Goal: Task Accomplishment & Management: Manage account settings

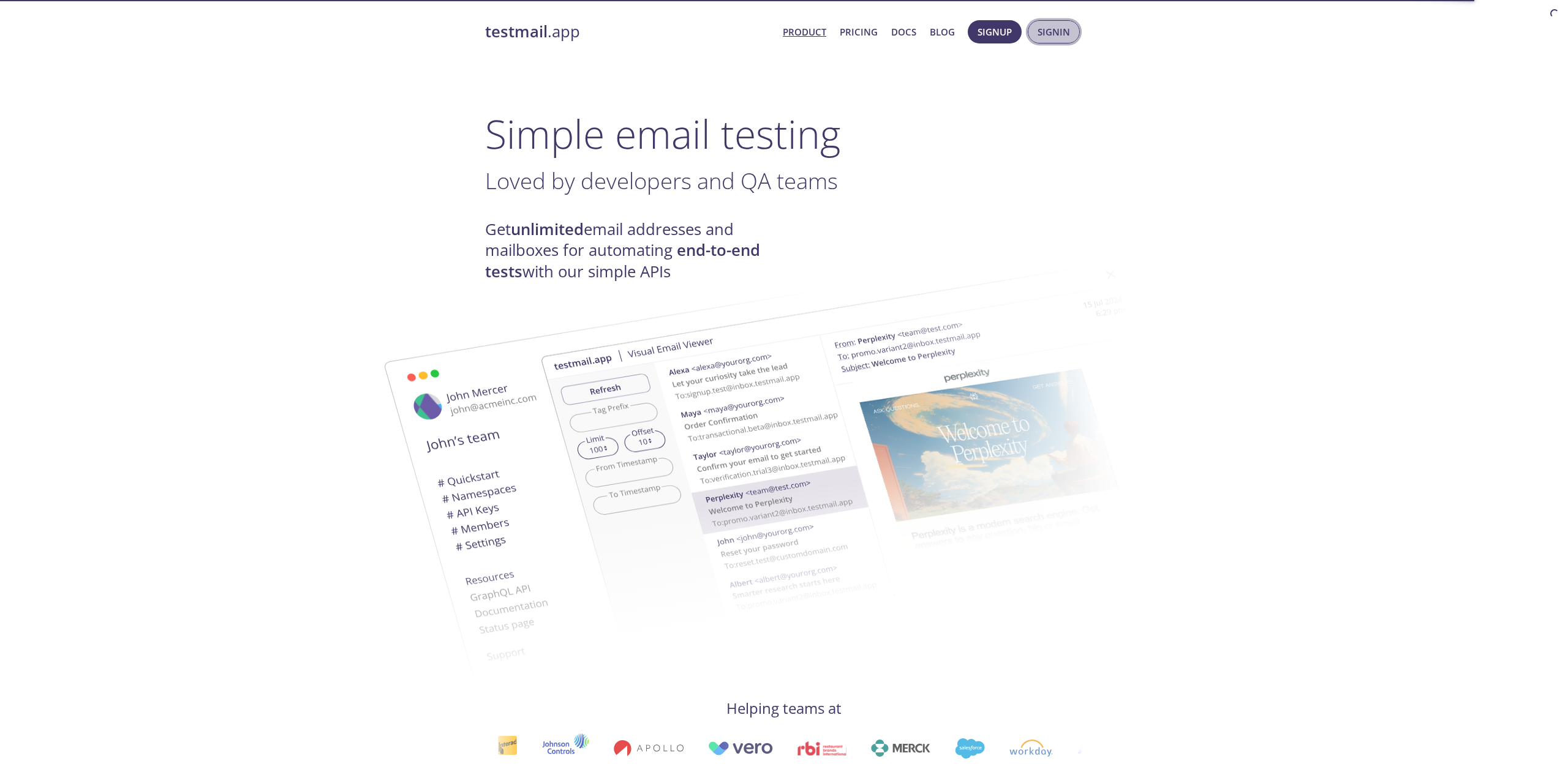
click at [1046, 31] on span "Signin" at bounding box center [1053, 32] width 32 height 16
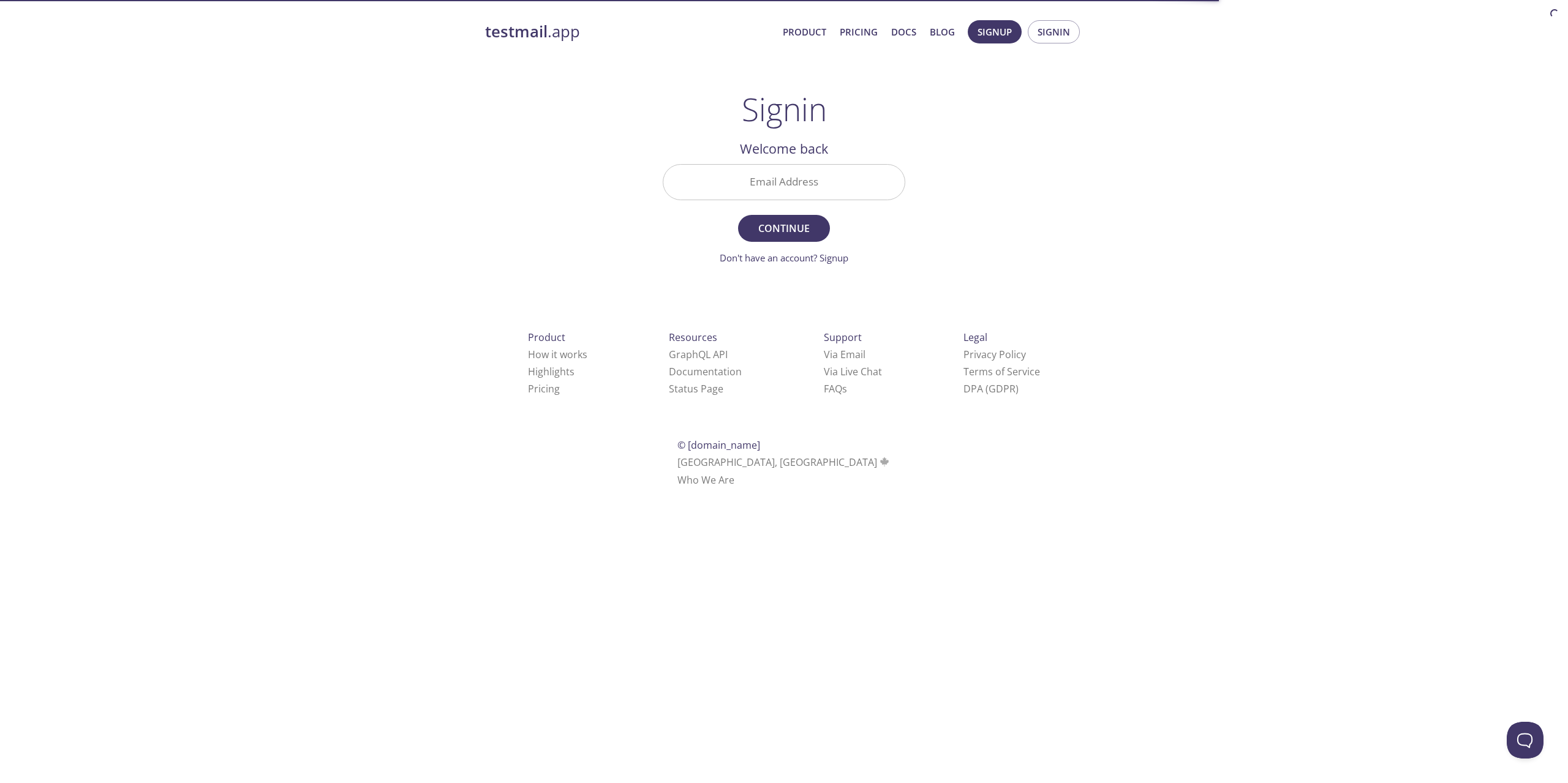
click at [753, 183] on input "Email Address" at bounding box center [784, 182] width 242 height 35
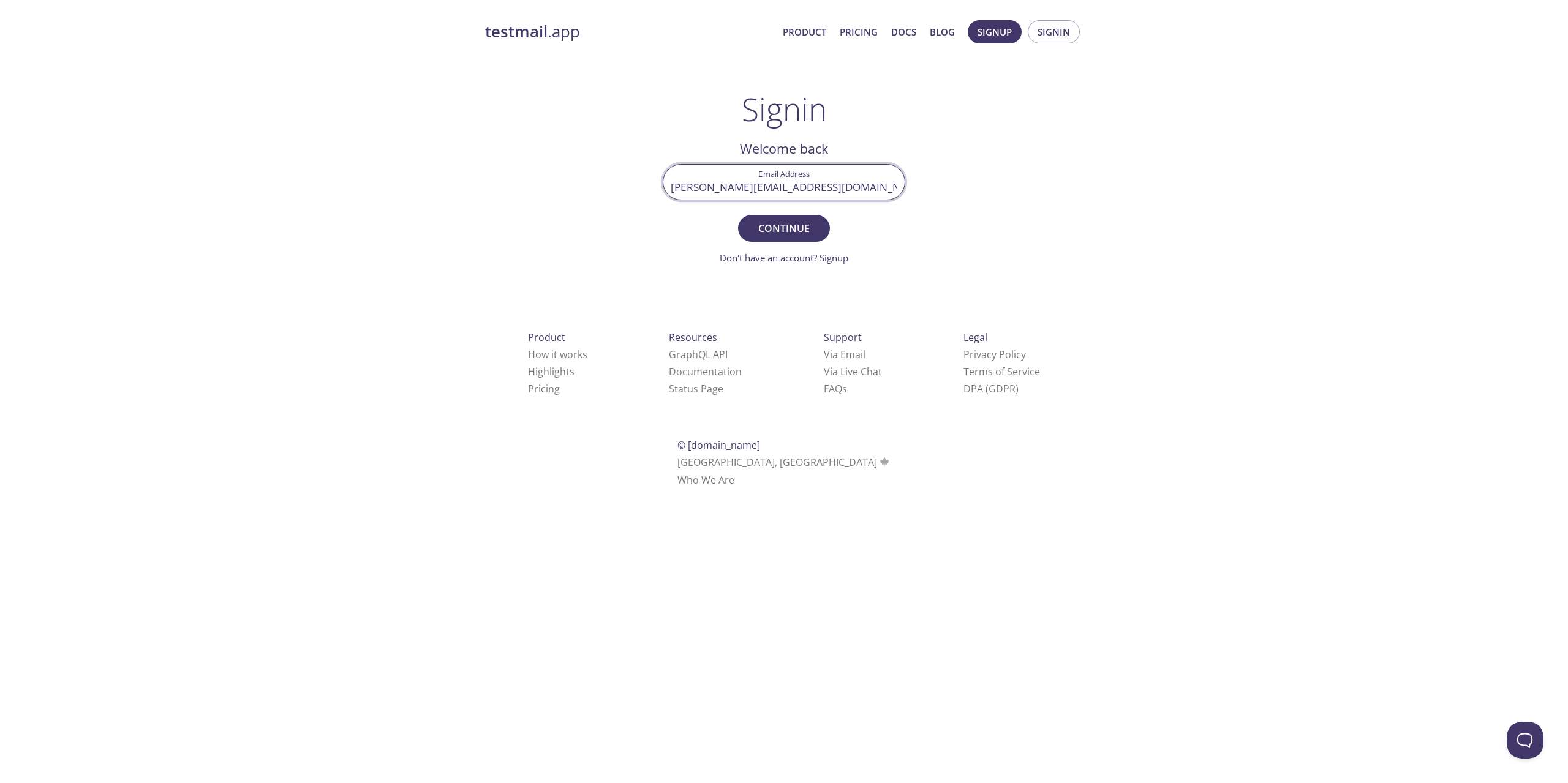
type input "[PERSON_NAME][EMAIL_ADDRESS][DOMAIN_NAME]"
click at [775, 227] on span "Continue" at bounding box center [784, 228] width 65 height 17
click at [782, 182] on input "Signin Security Code" at bounding box center [784, 182] width 242 height 35
paste input "L3L1ULT"
type input "L3L1ULT"
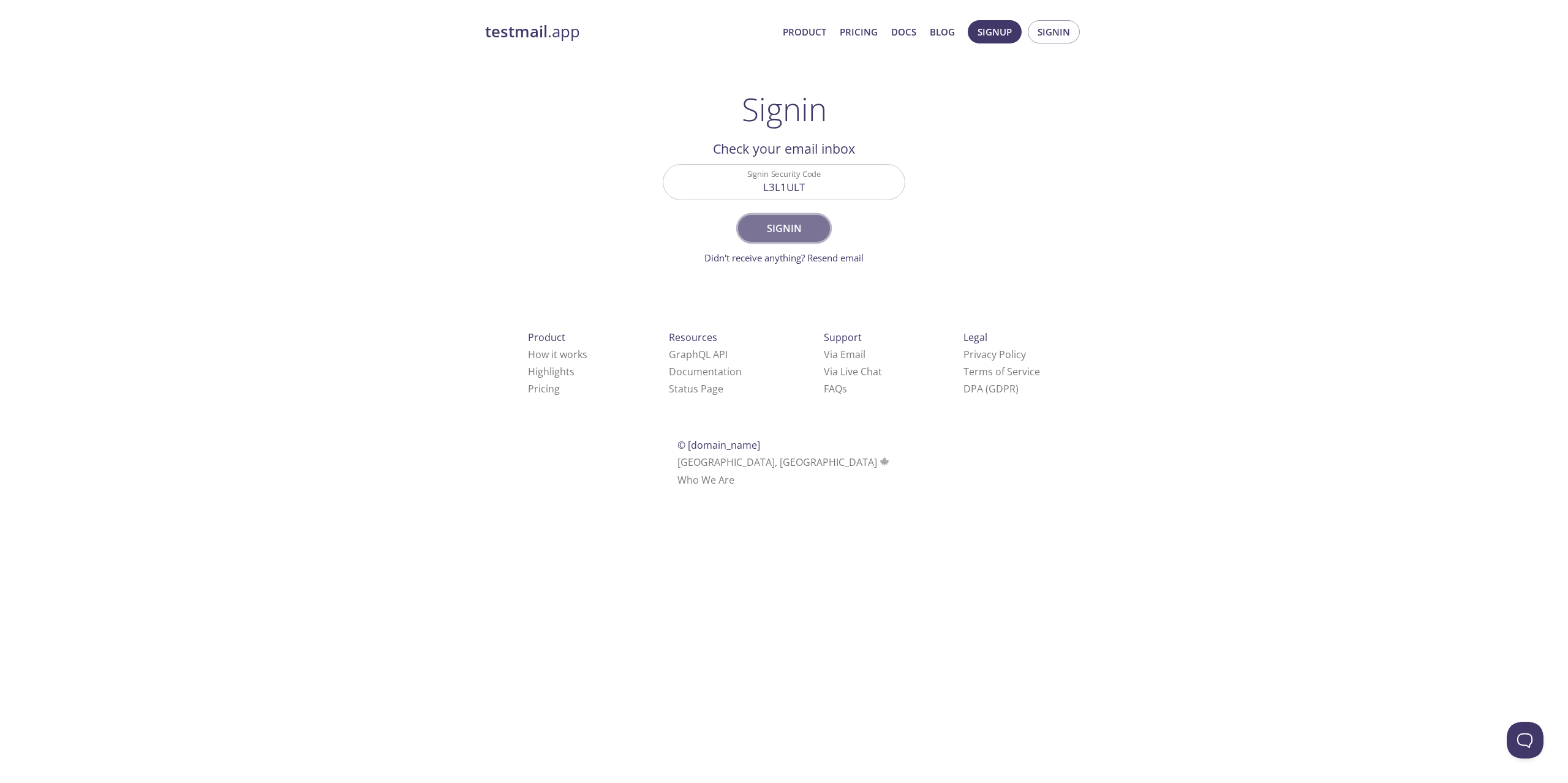
click at [784, 221] on span "Signin" at bounding box center [784, 228] width 65 height 17
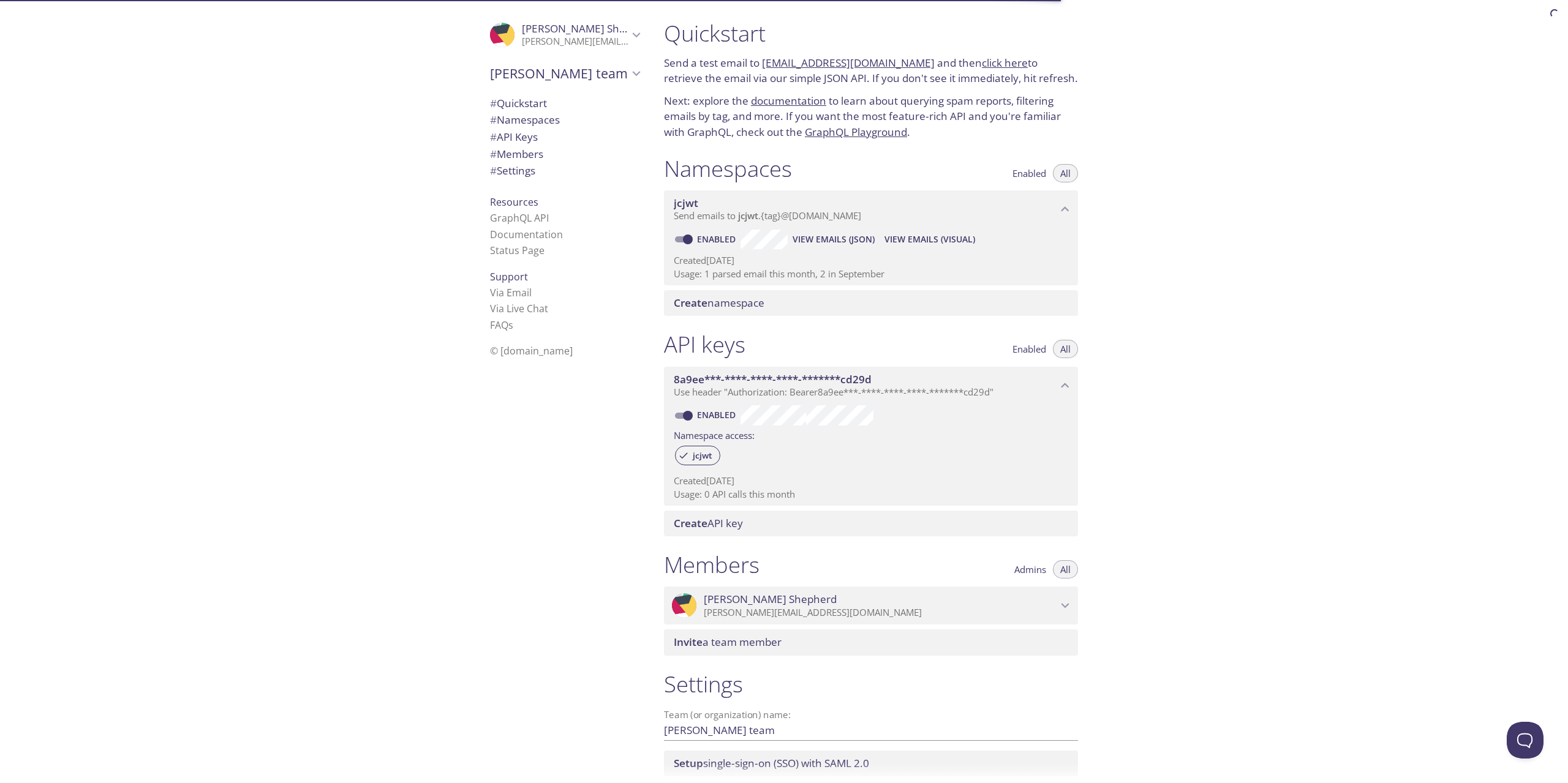
click at [818, 242] on span "View Emails (JSON)" at bounding box center [833, 239] width 82 height 15
